Goal: Find specific page/section: Find specific page/section

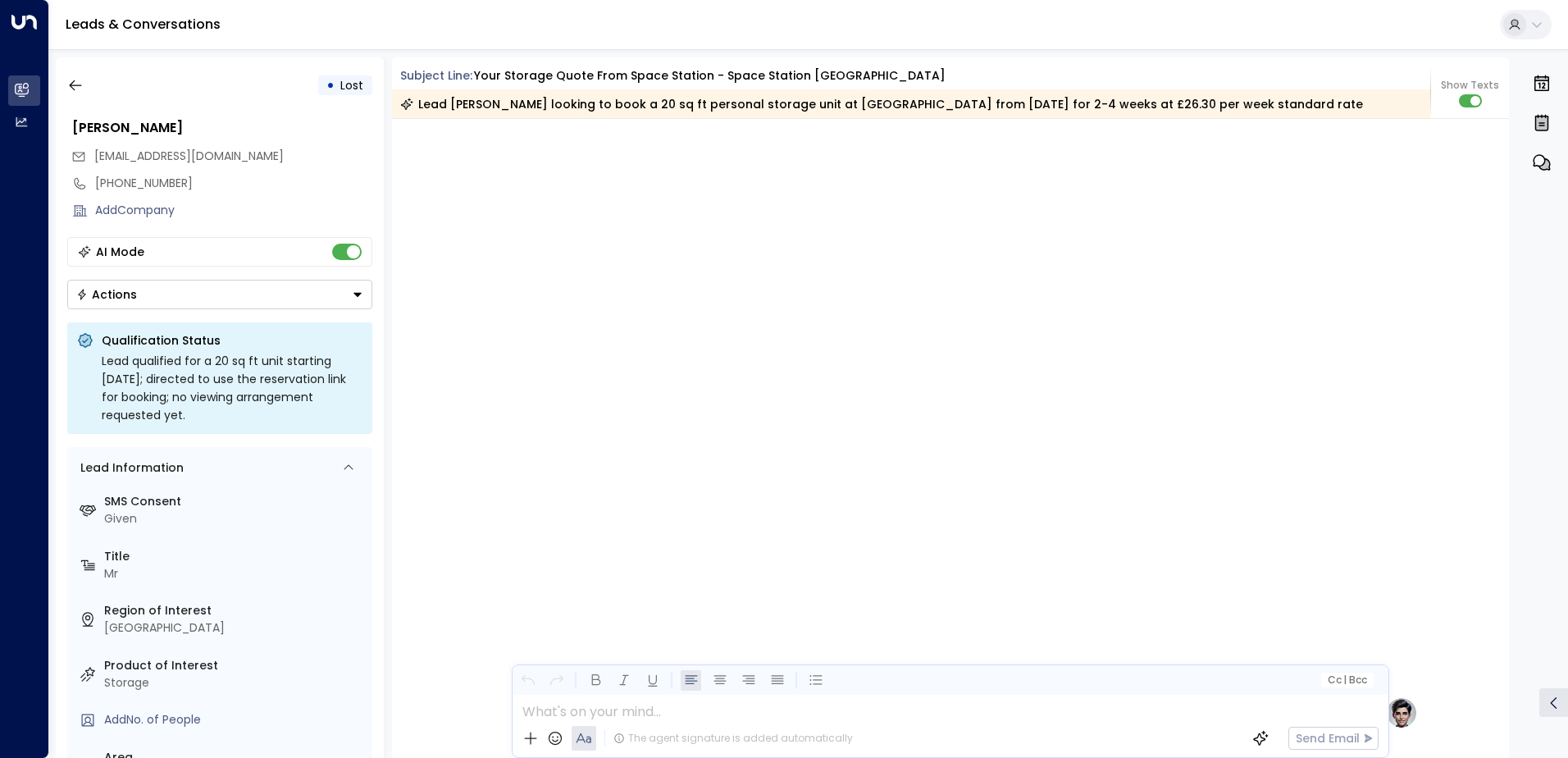
scroll to position [1262, 0]
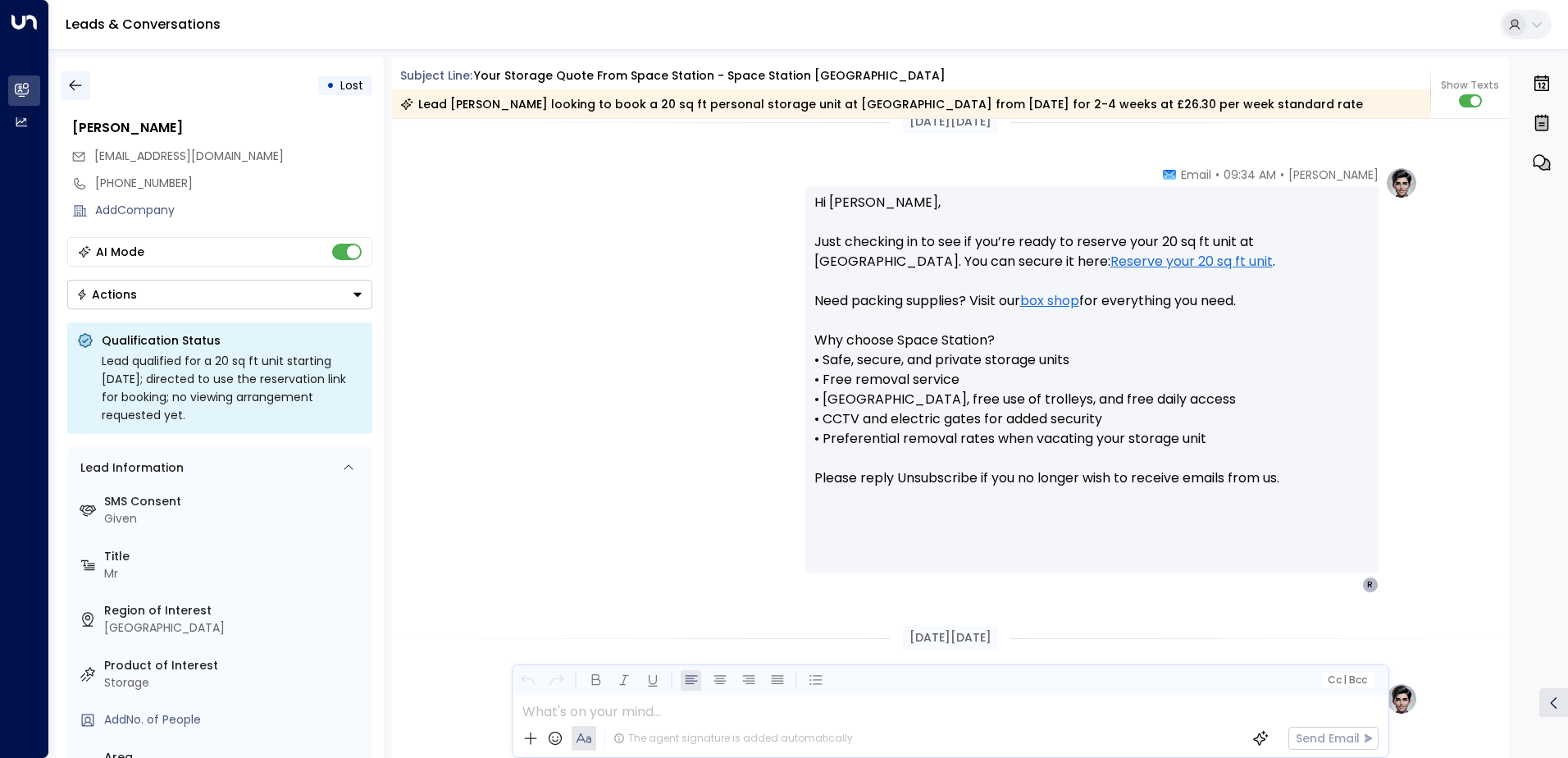
click at [81, 85] on icon "button" at bounding box center [75, 85] width 17 height 17
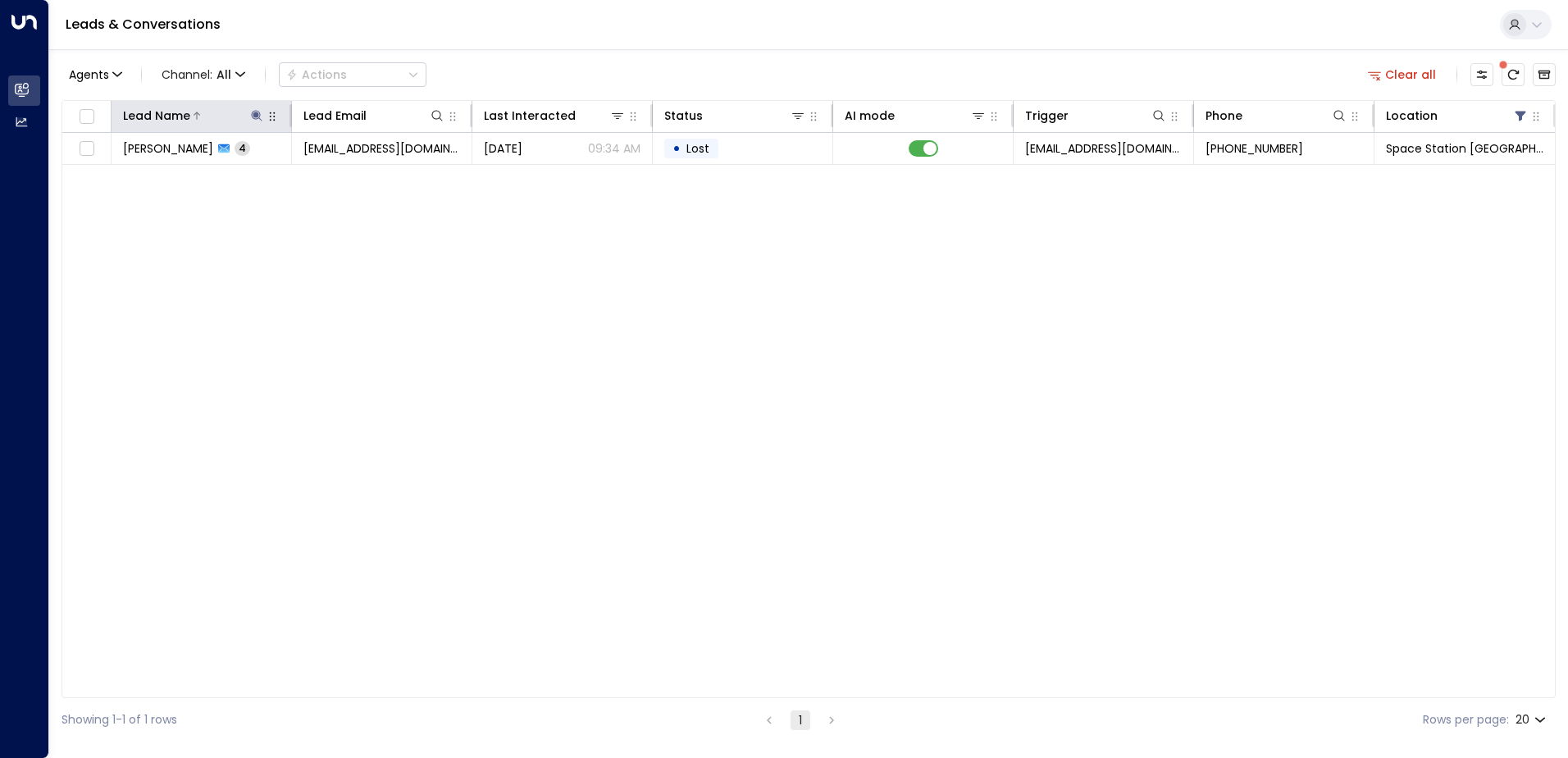
click at [258, 112] on icon at bounding box center [256, 115] width 13 height 13
click at [360, 174] on icon "button" at bounding box center [359, 175] width 13 height 13
click at [252, 175] on input "text" at bounding box center [256, 175] width 226 height 30
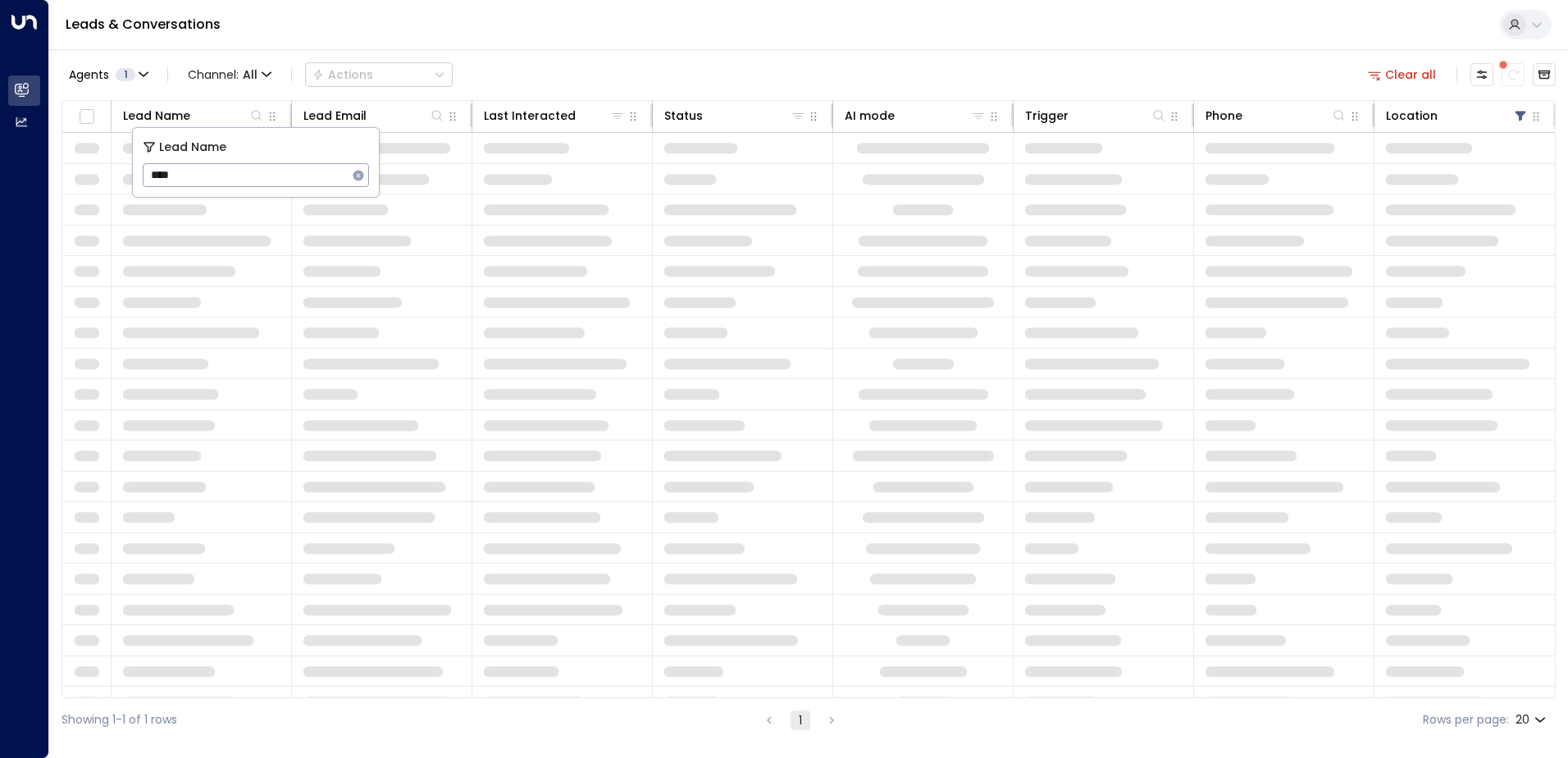
type input "*****"
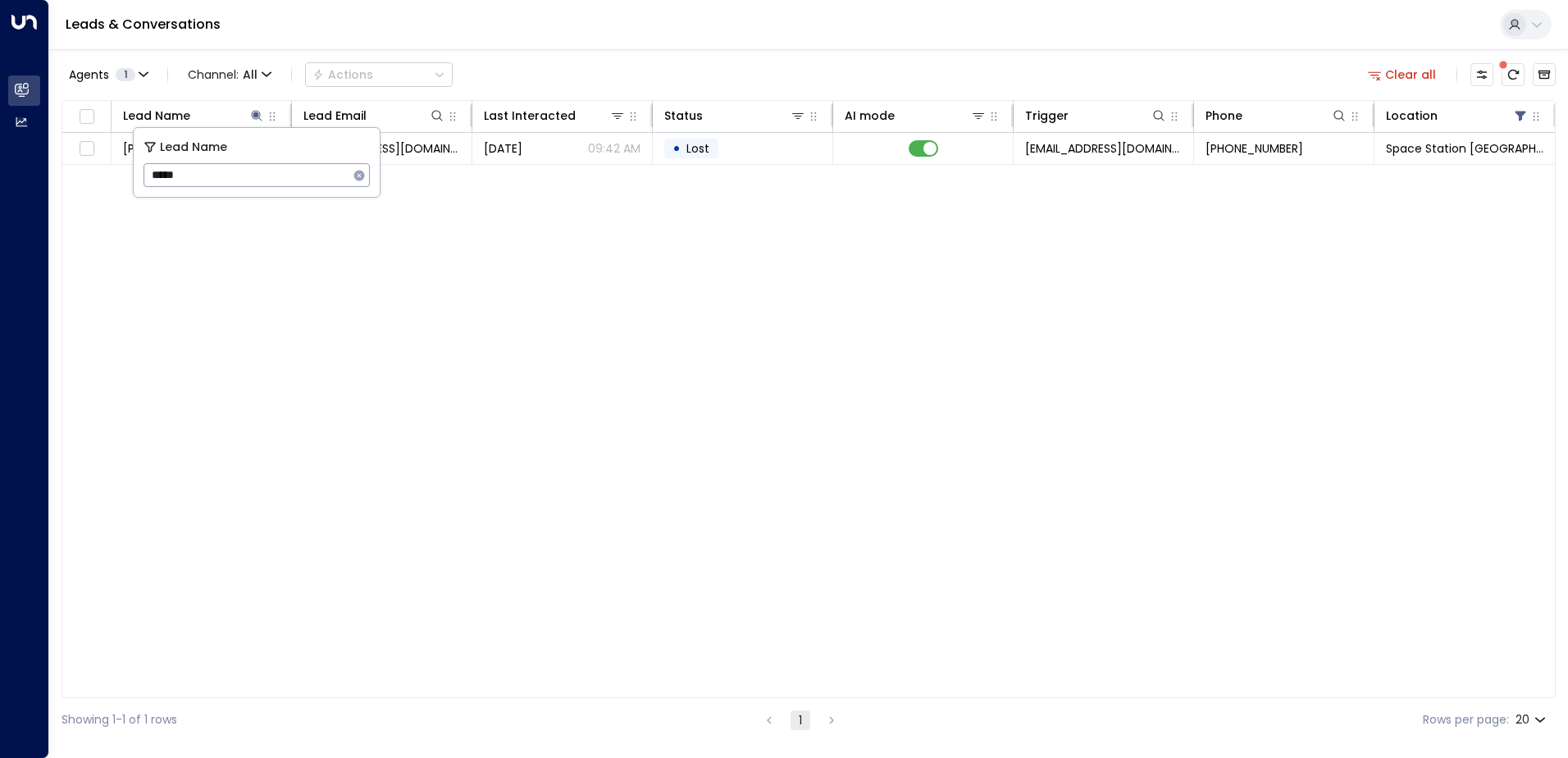
click at [637, 51] on div "Agents 1 Channel: All Actions Clear all Lead Name Lead Email Last Interacted St…" at bounding box center [809, 395] width 1495 height 693
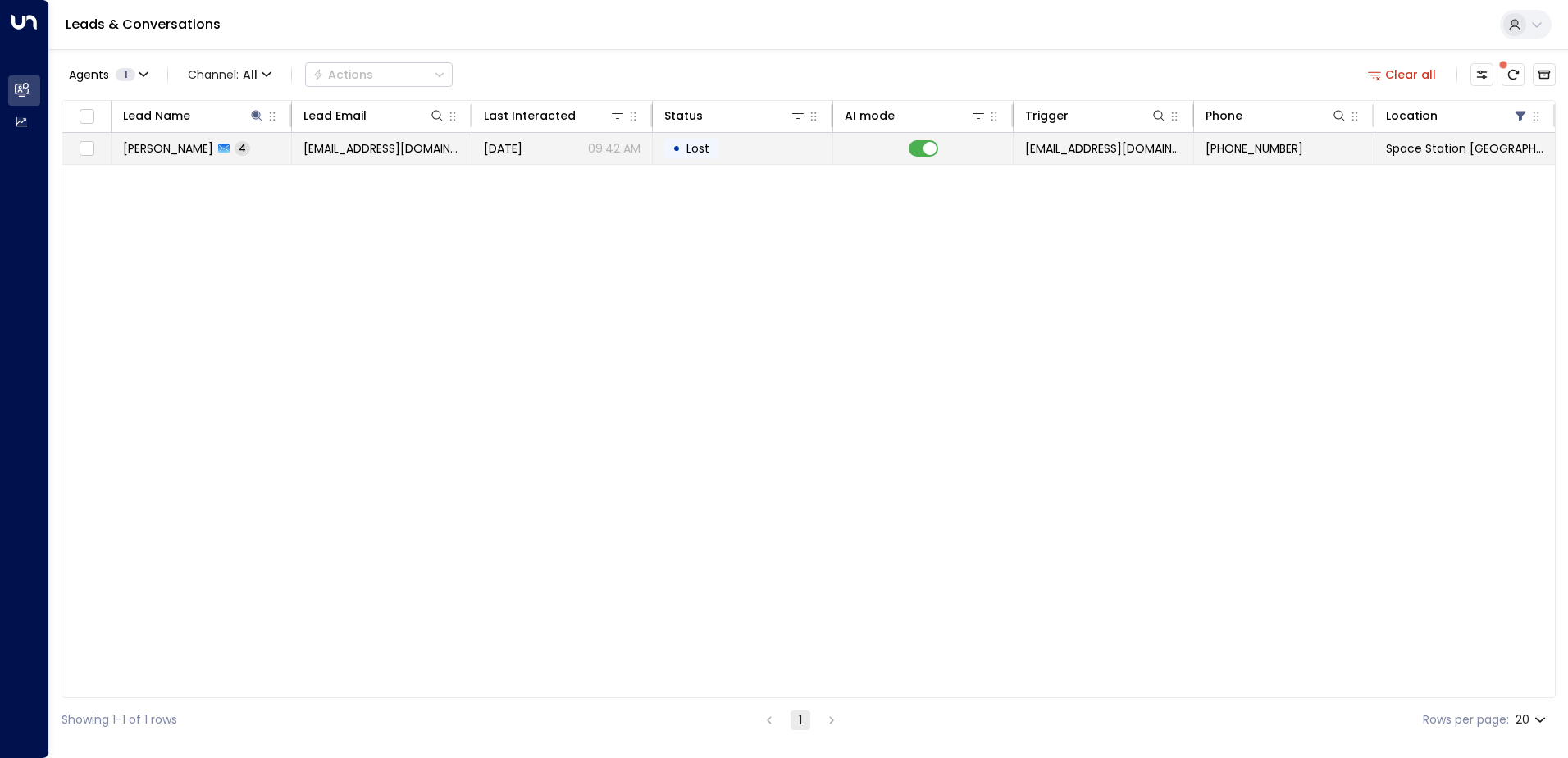
click at [412, 148] on span "[EMAIL_ADDRESS][DOMAIN_NAME]" at bounding box center [381, 149] width 157 height 17
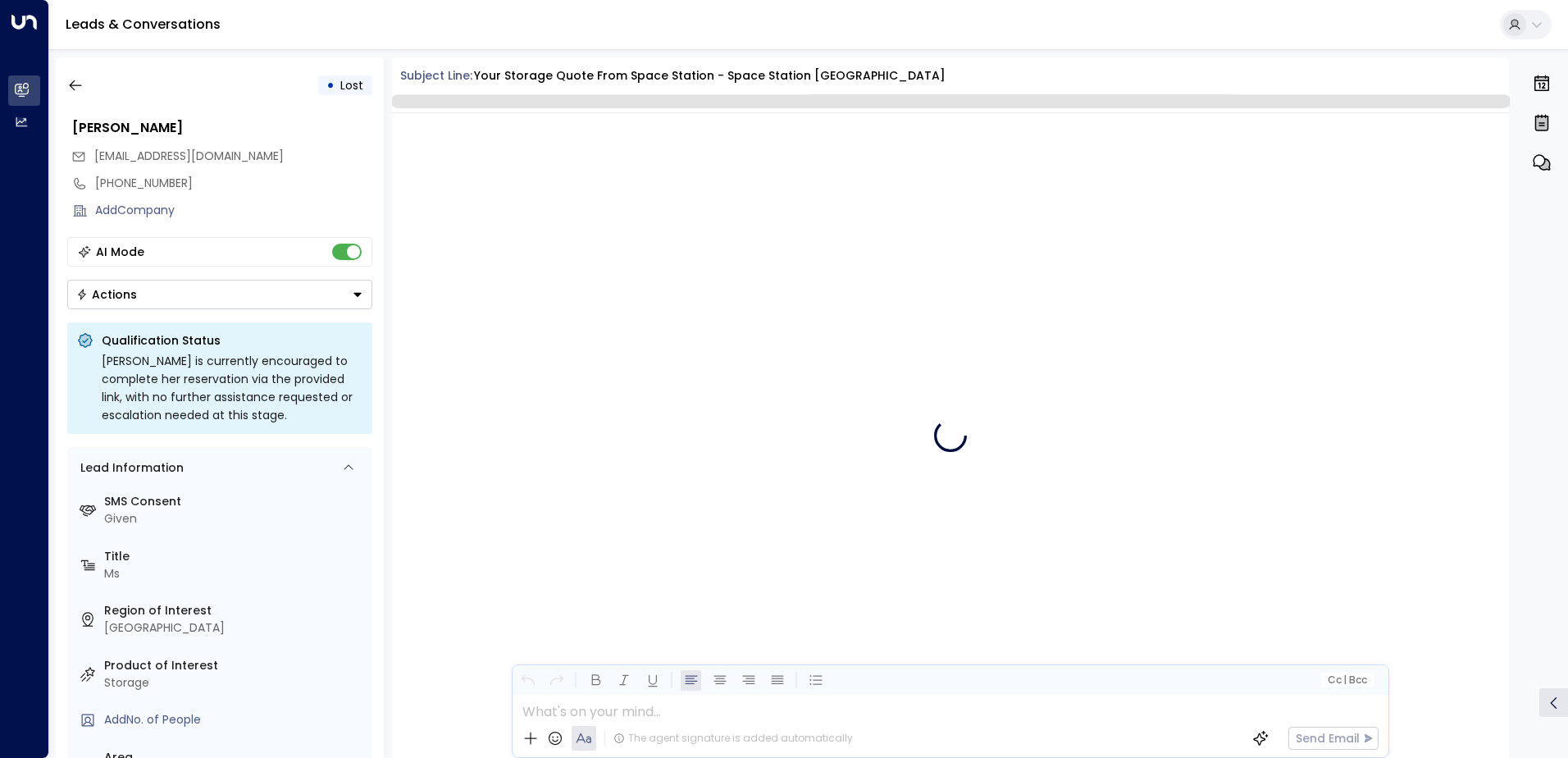
scroll to position [3195, 0]
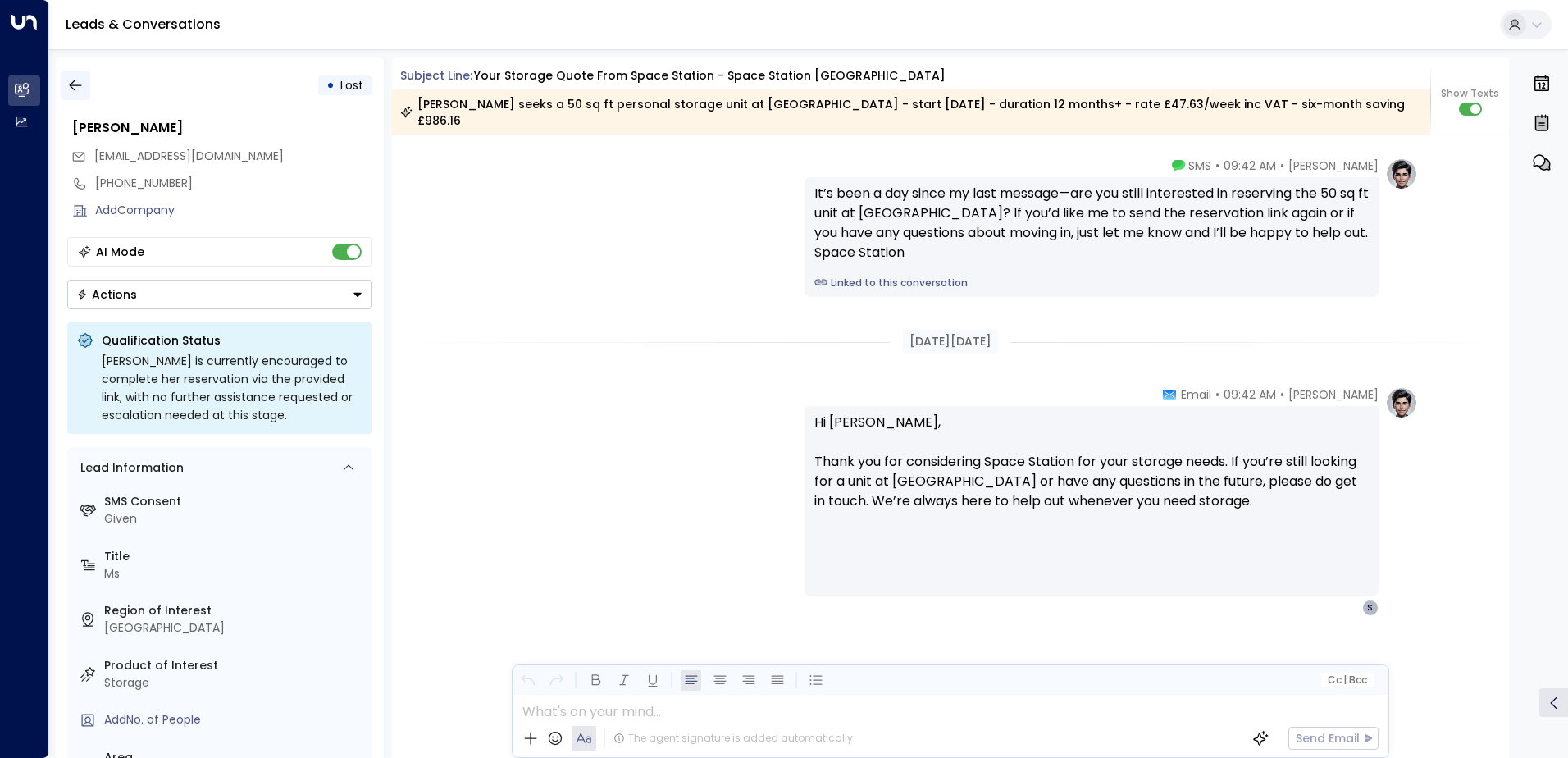
click at [74, 85] on icon "button" at bounding box center [75, 85] width 17 height 17
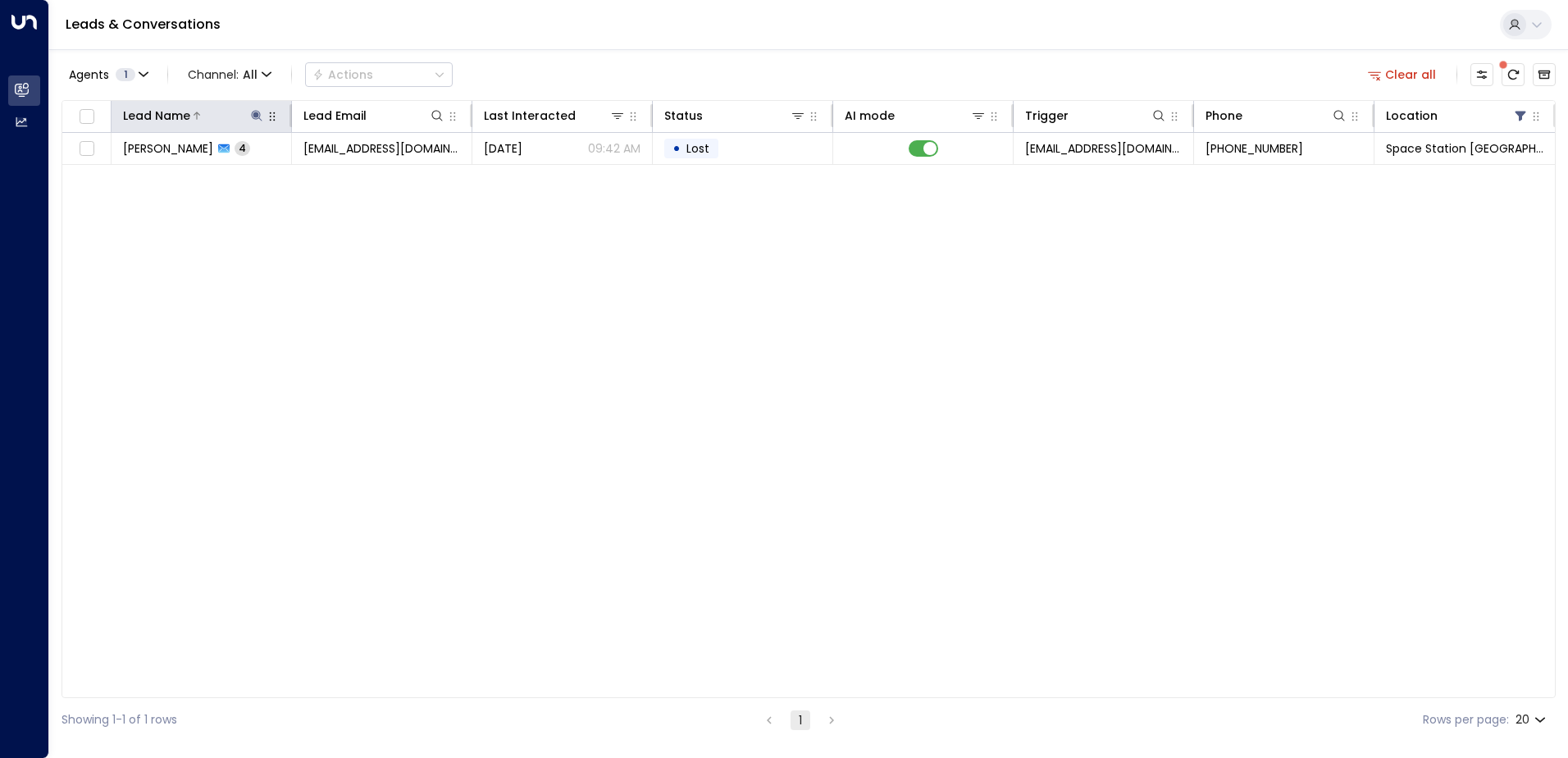
click at [254, 112] on icon at bounding box center [256, 115] width 13 height 13
click at [359, 175] on icon "button" at bounding box center [359, 175] width 13 height 13
click at [282, 175] on input "text" at bounding box center [256, 175] width 226 height 30
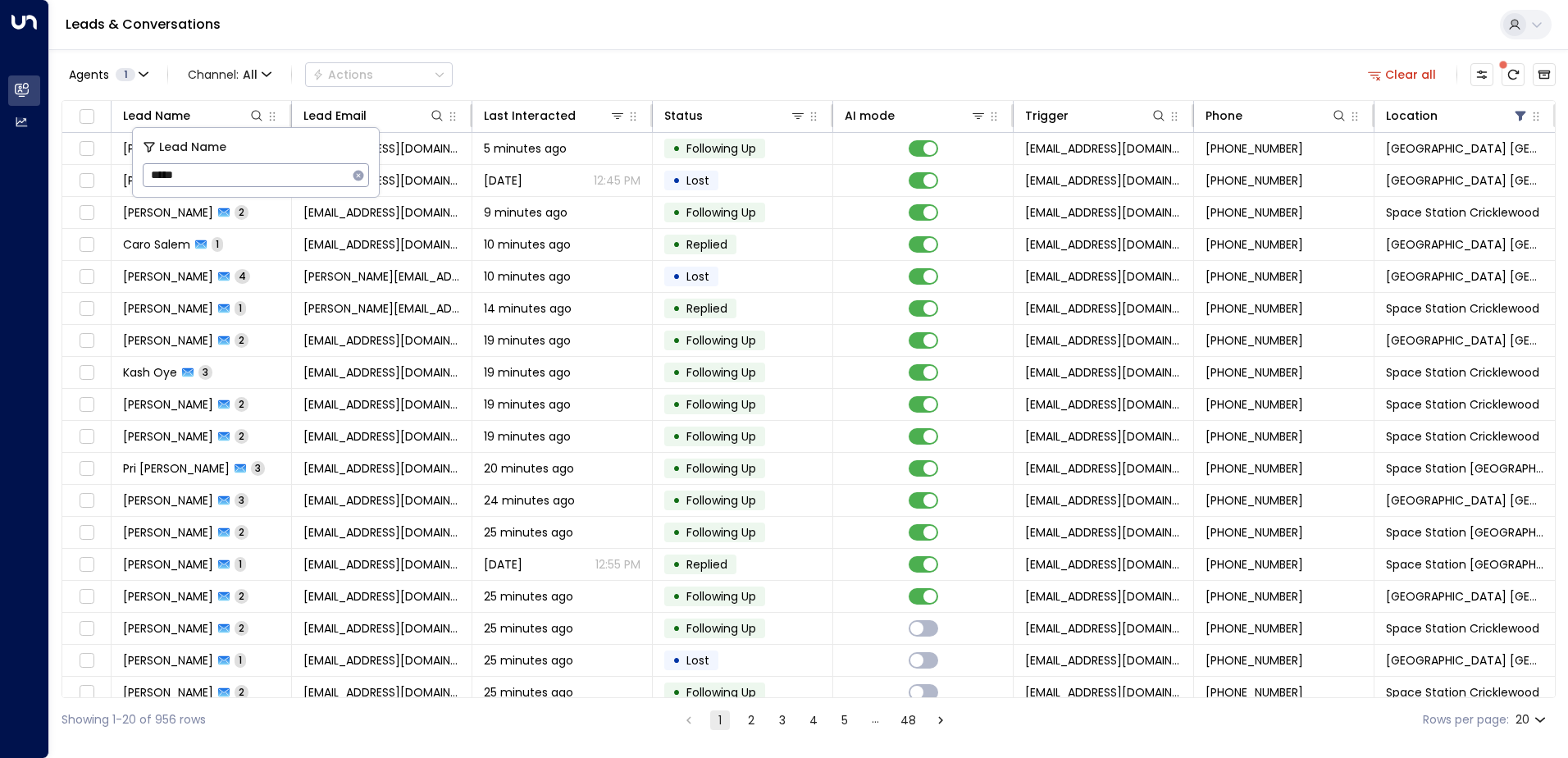
type input "******"
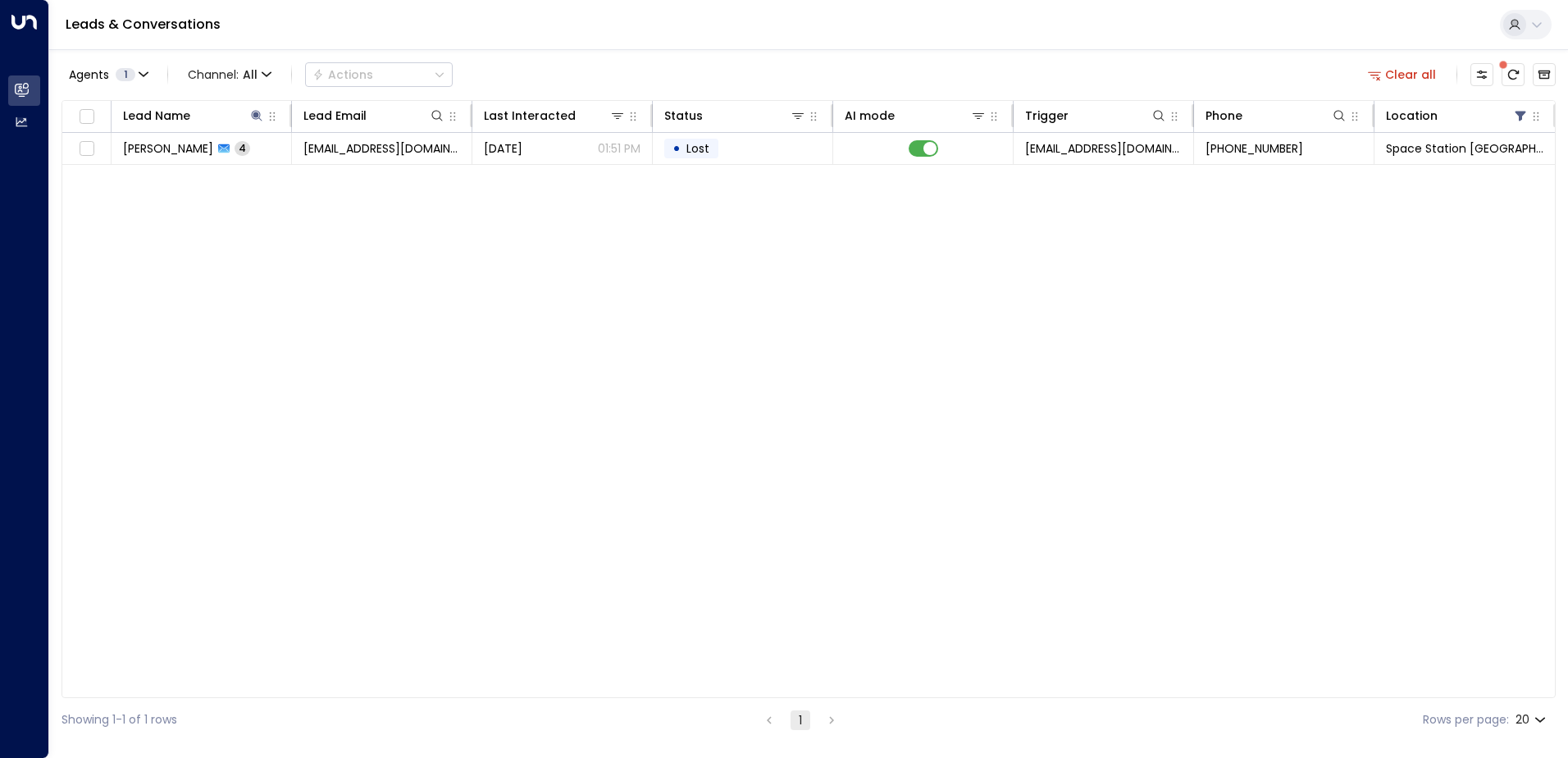
click at [637, 72] on div "Agents 1 Channel: All Actions Clear all" at bounding box center [809, 74] width 1495 height 34
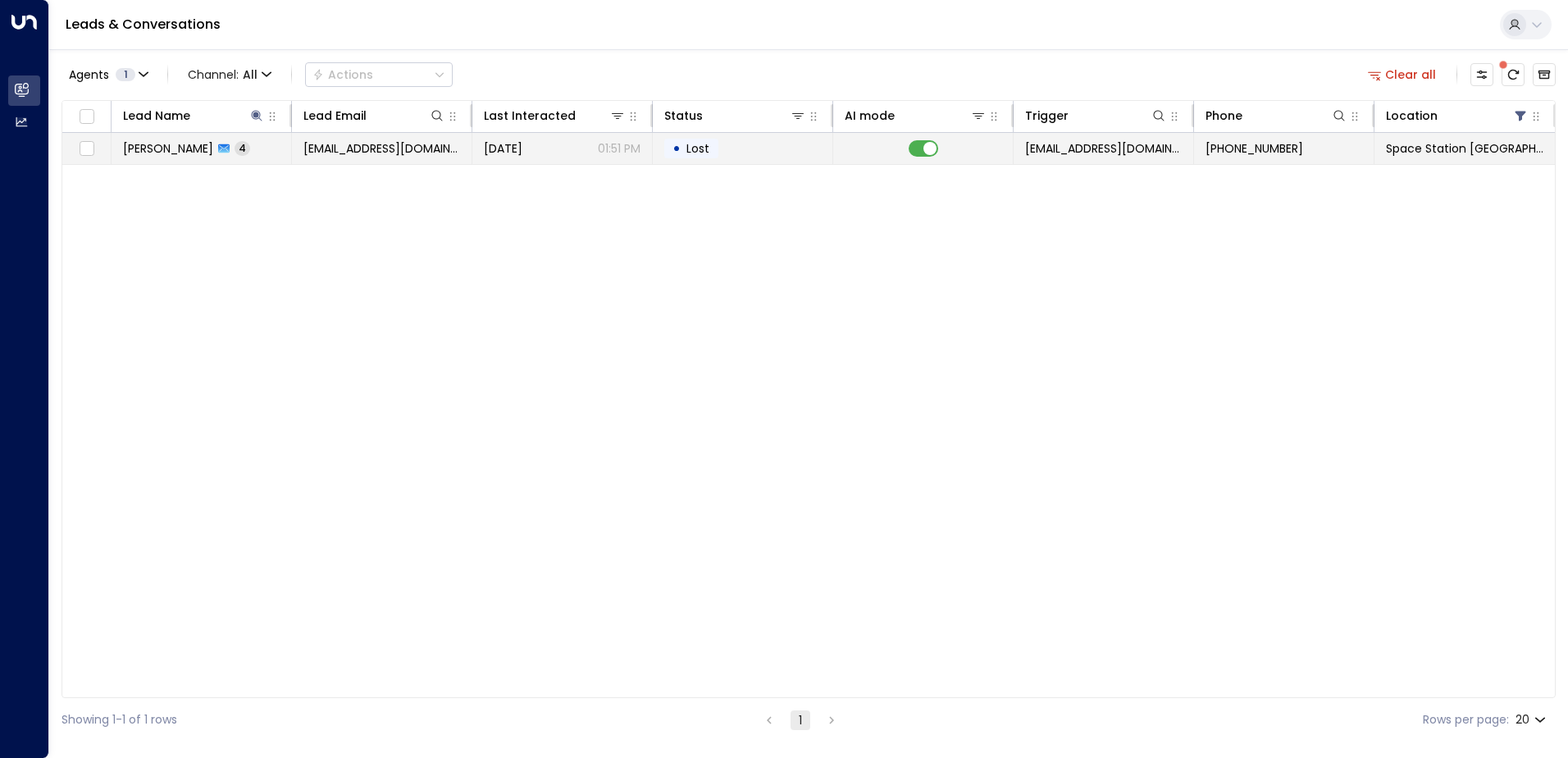
click at [515, 149] on span "[DATE]" at bounding box center [503, 149] width 39 height 17
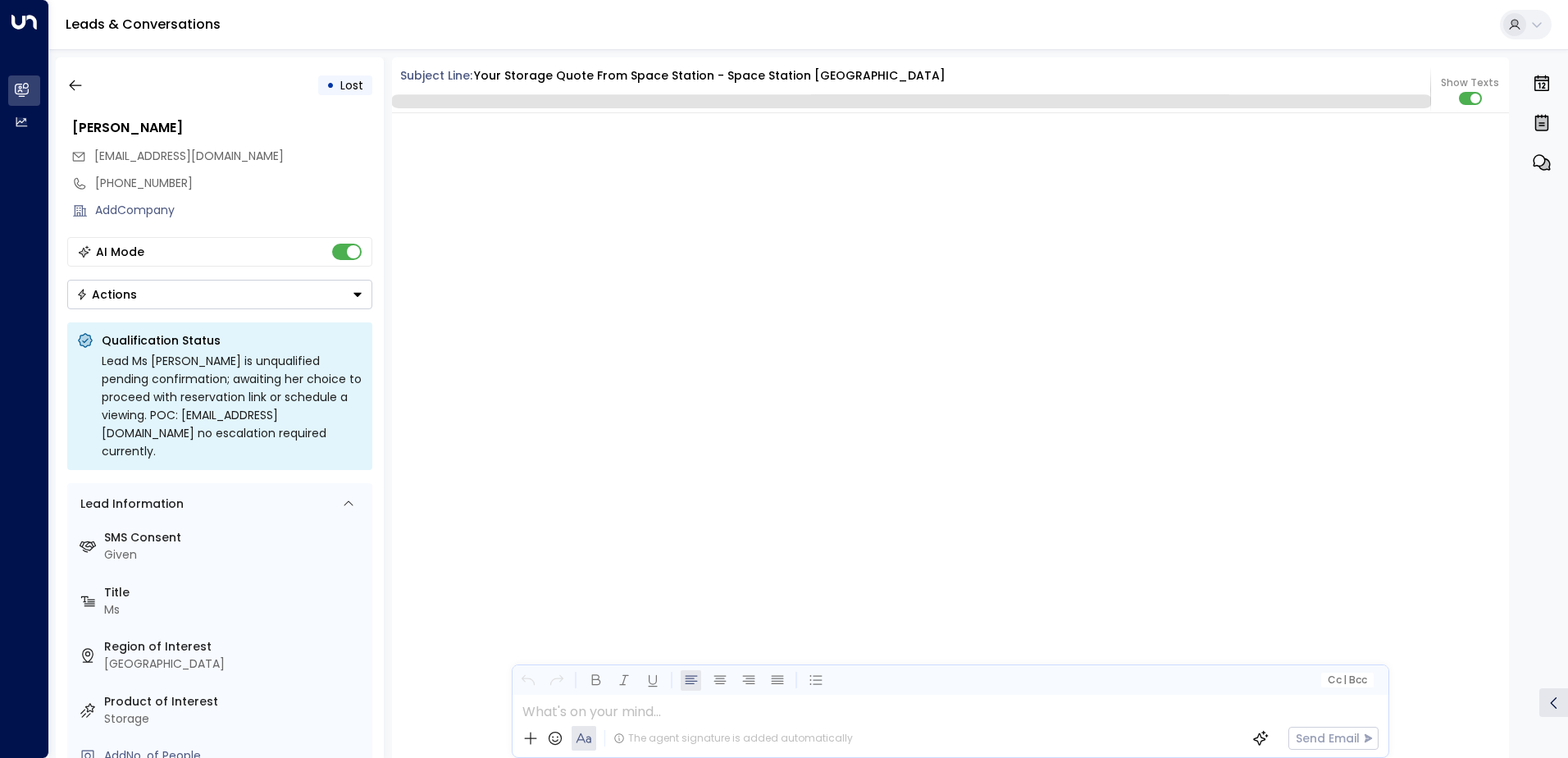
scroll to position [3450, 0]
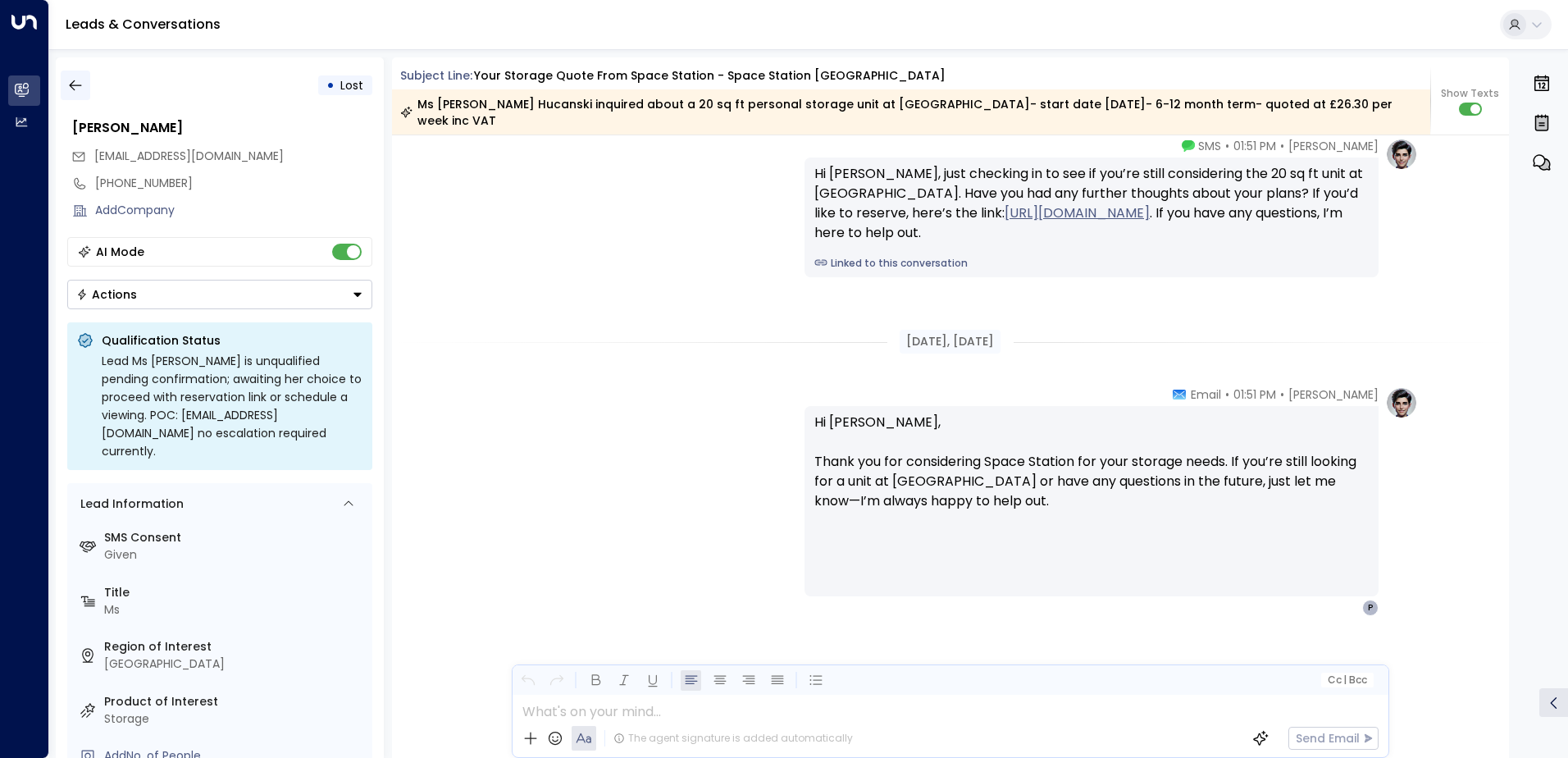
click at [74, 72] on button "button" at bounding box center [75, 85] width 29 height 29
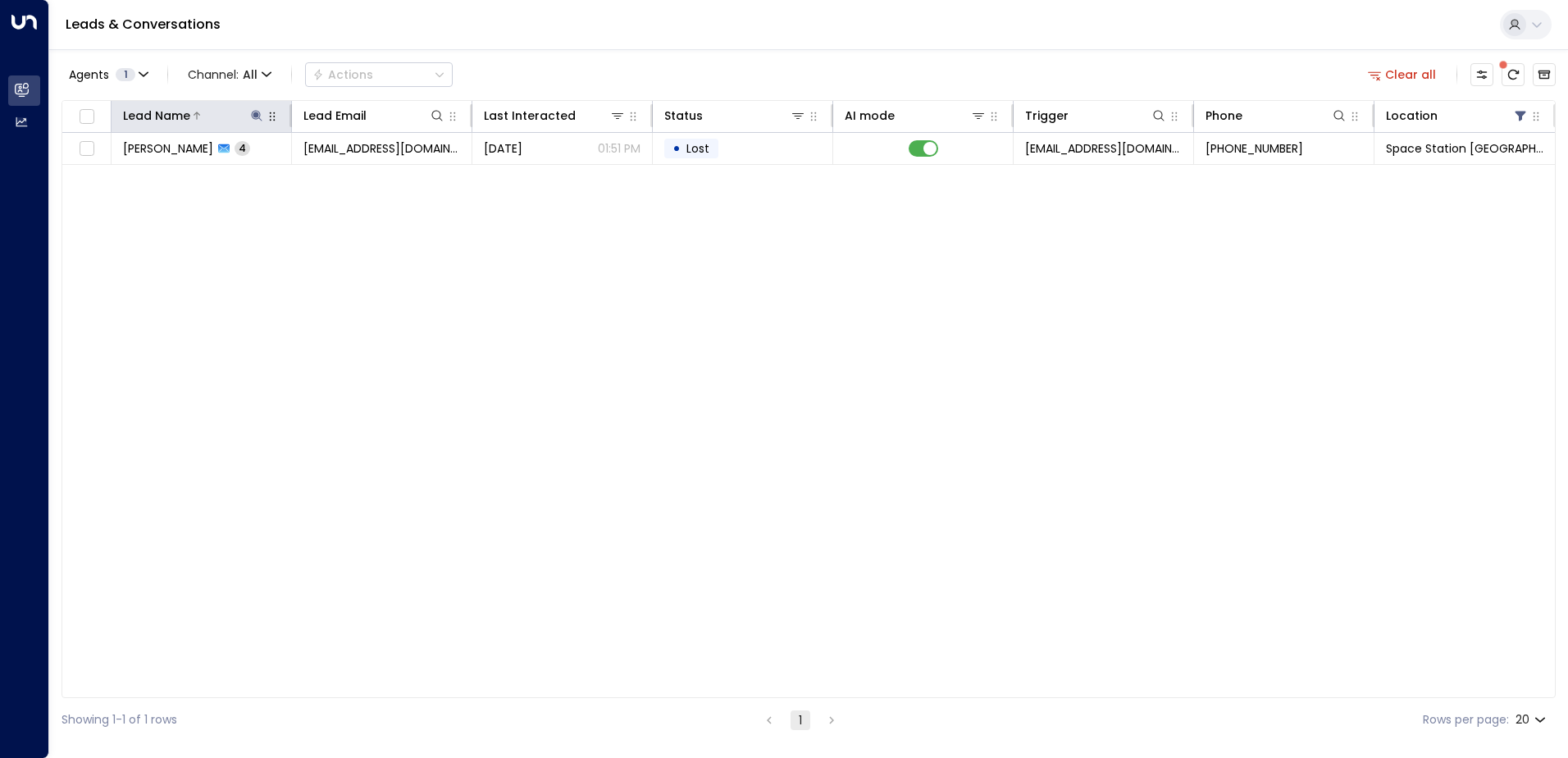
click at [254, 116] on icon at bounding box center [256, 115] width 11 height 11
click at [358, 176] on icon "button" at bounding box center [359, 175] width 13 height 13
click at [273, 171] on input "text" at bounding box center [256, 175] width 226 height 30
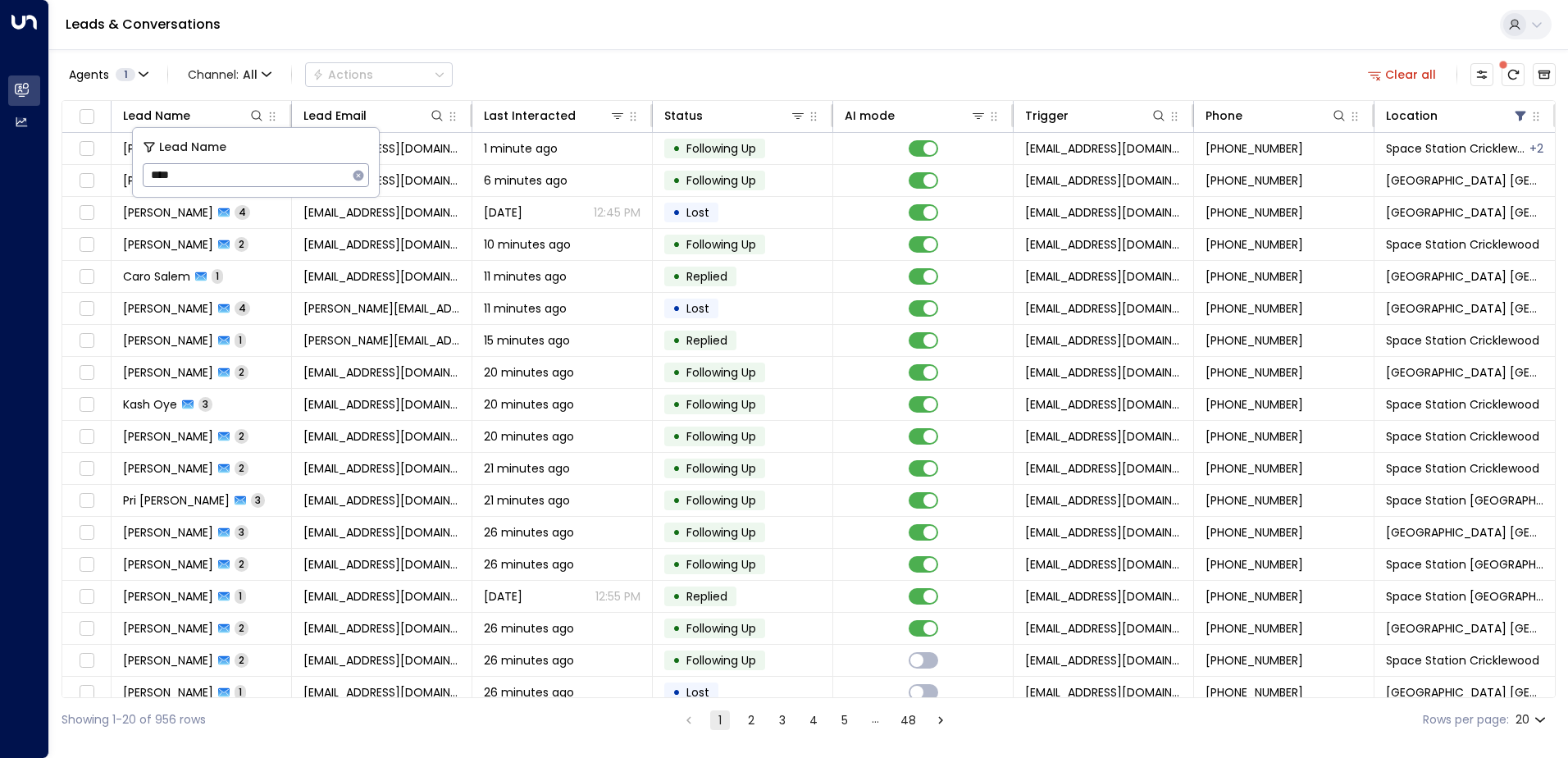
type input "*****"
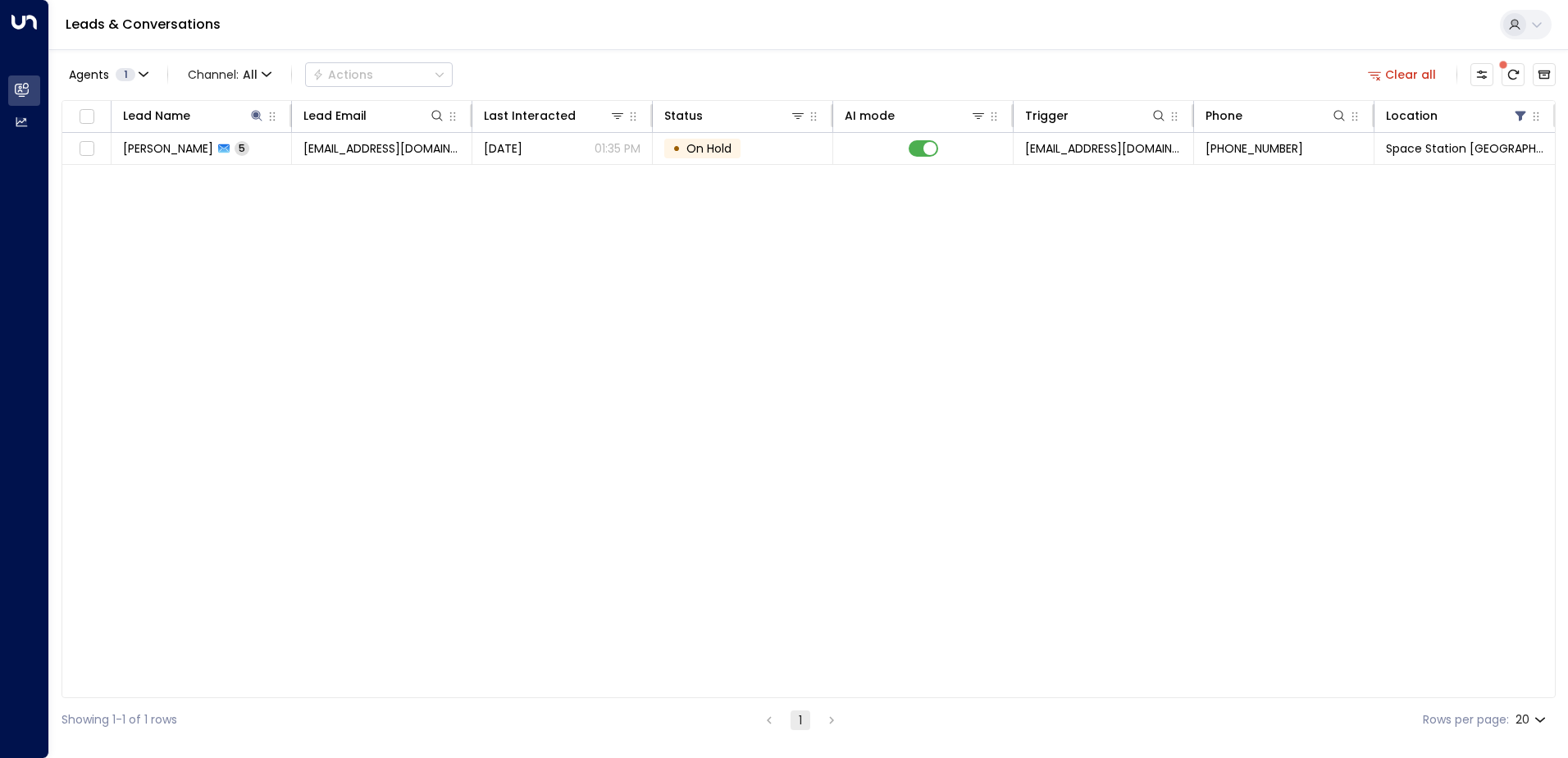
click at [558, 69] on div "Agents 1 Channel: All Actions Clear all" at bounding box center [809, 74] width 1495 height 34
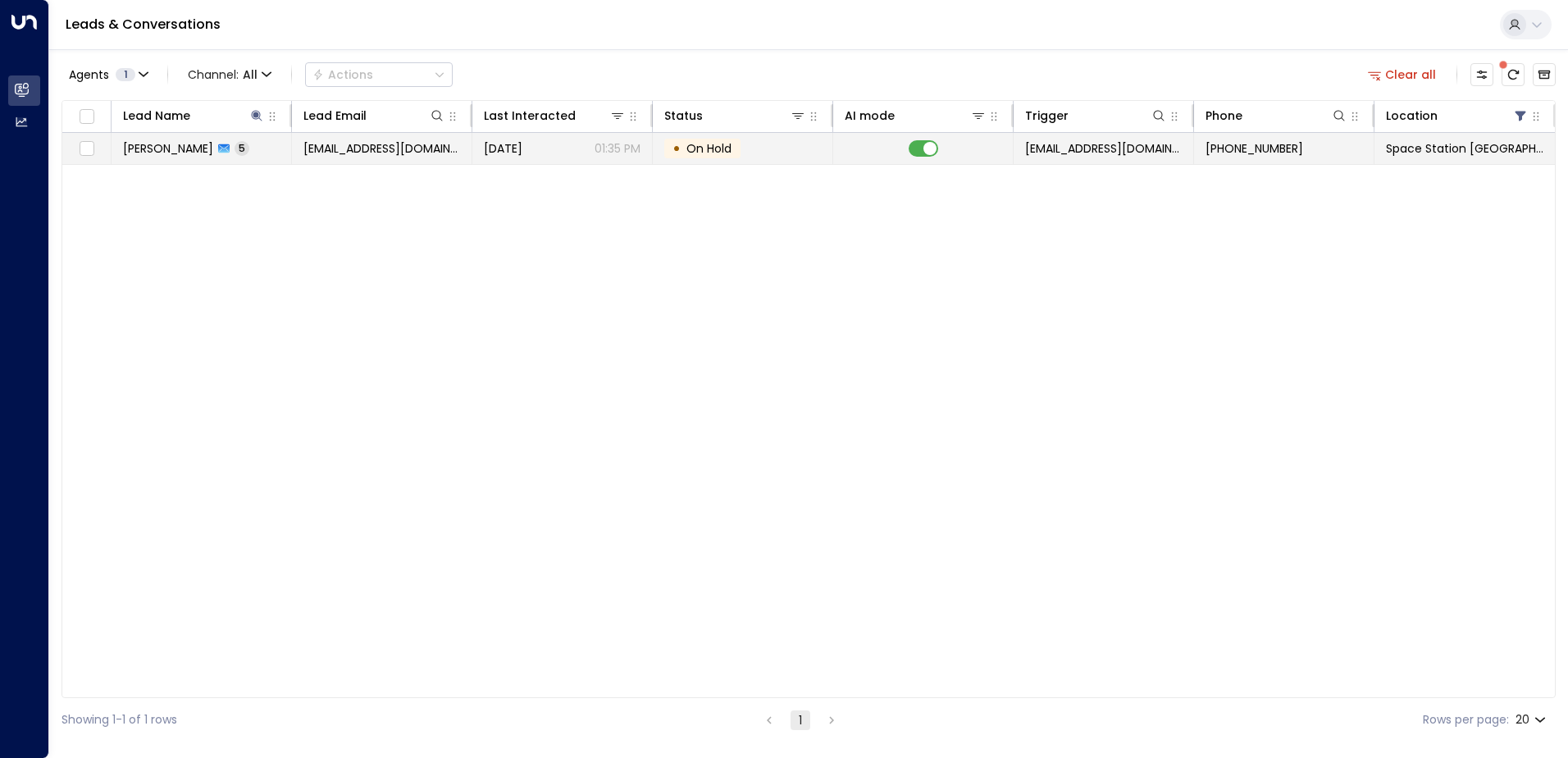
click at [437, 152] on span "[EMAIL_ADDRESS][DOMAIN_NAME]" at bounding box center [381, 149] width 157 height 17
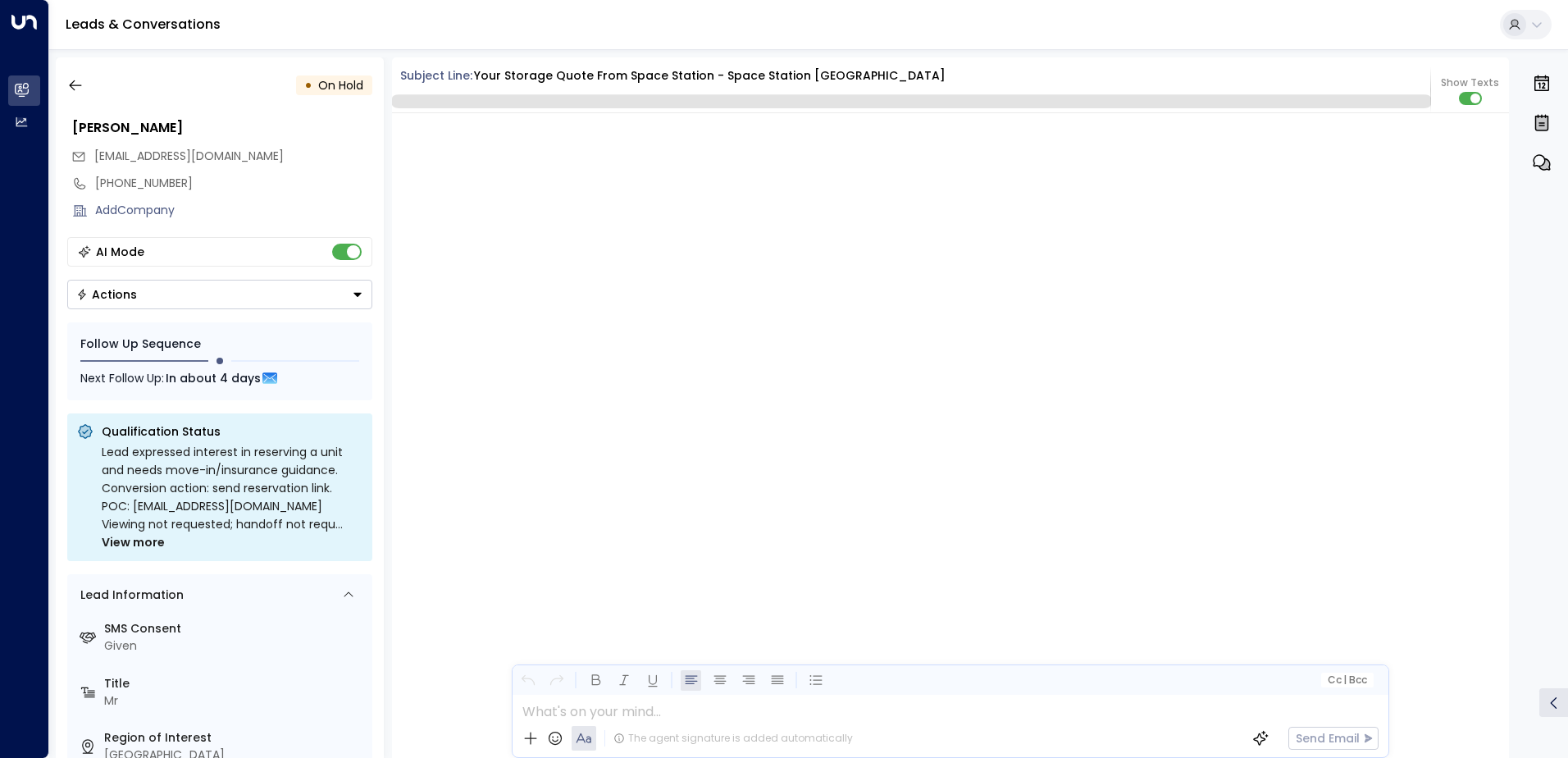
scroll to position [3161, 0]
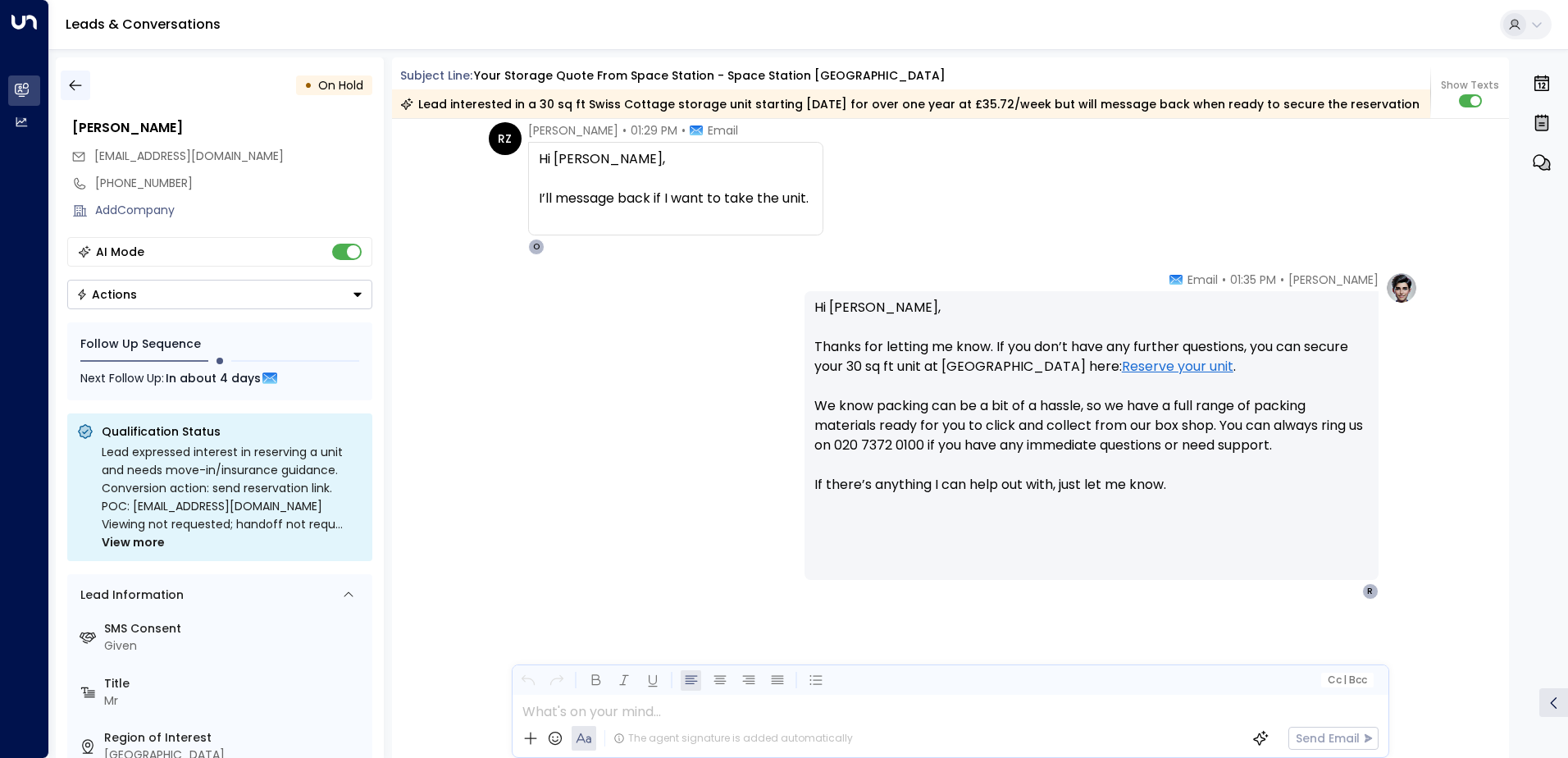
click at [75, 87] on icon "button" at bounding box center [75, 85] width 17 height 17
